Goal: Register for event/course

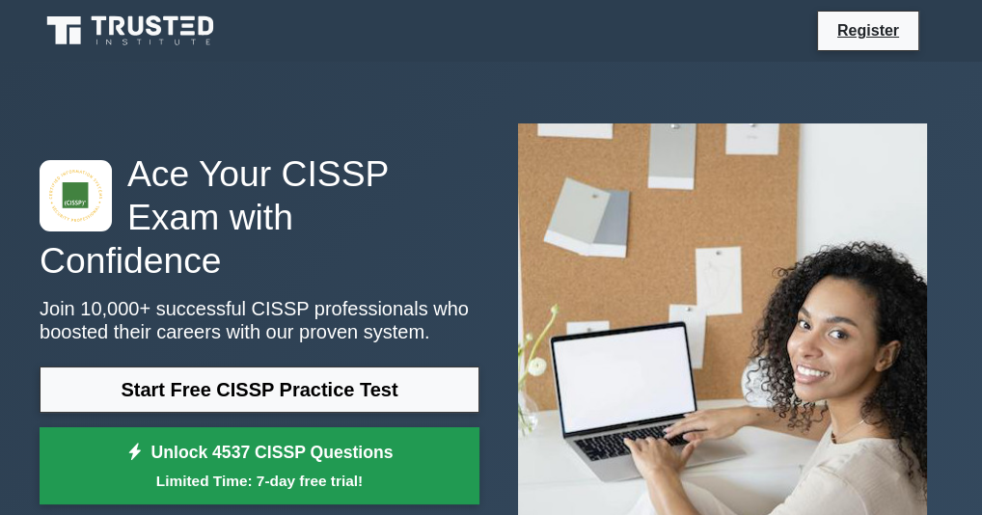
click at [299, 434] on link "Unlock 4537 CISSP Questions Limited Time: 7-day free trial!" at bounding box center [260, 465] width 440 height 77
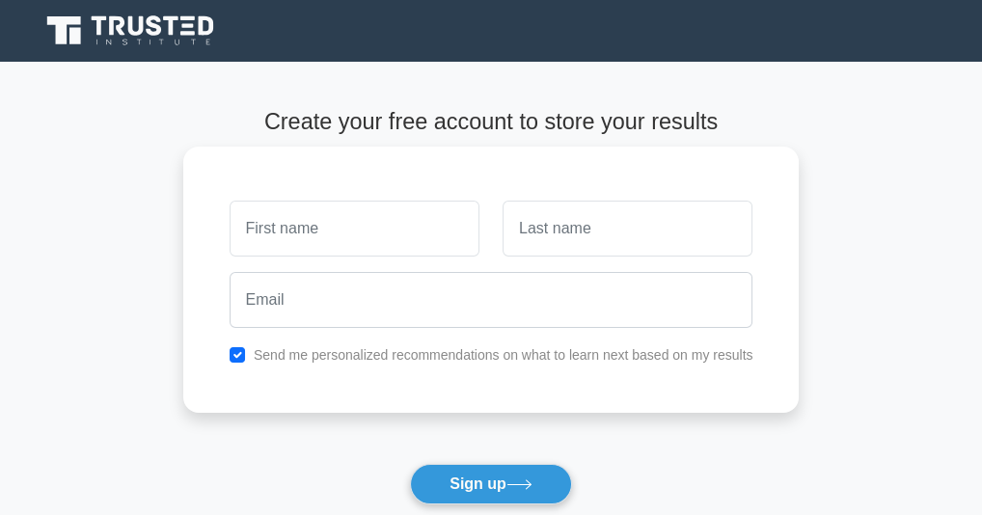
click at [340, 231] on input "text" at bounding box center [355, 229] width 250 height 56
type input "S"
